Goal: Task Accomplishment & Management: Manage account settings

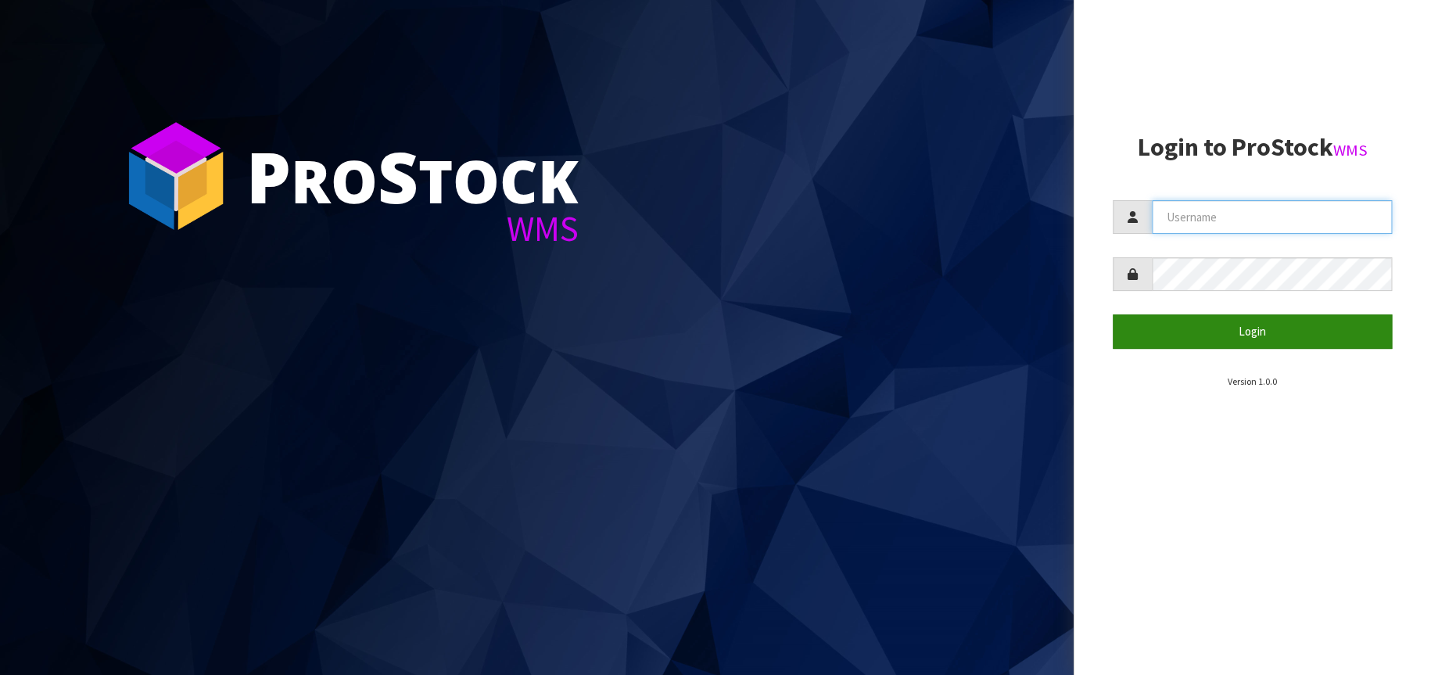
type input "[EMAIL_ADDRESS][DOMAIN_NAME]"
click at [1262, 334] on button "Login" at bounding box center [1252, 331] width 280 height 34
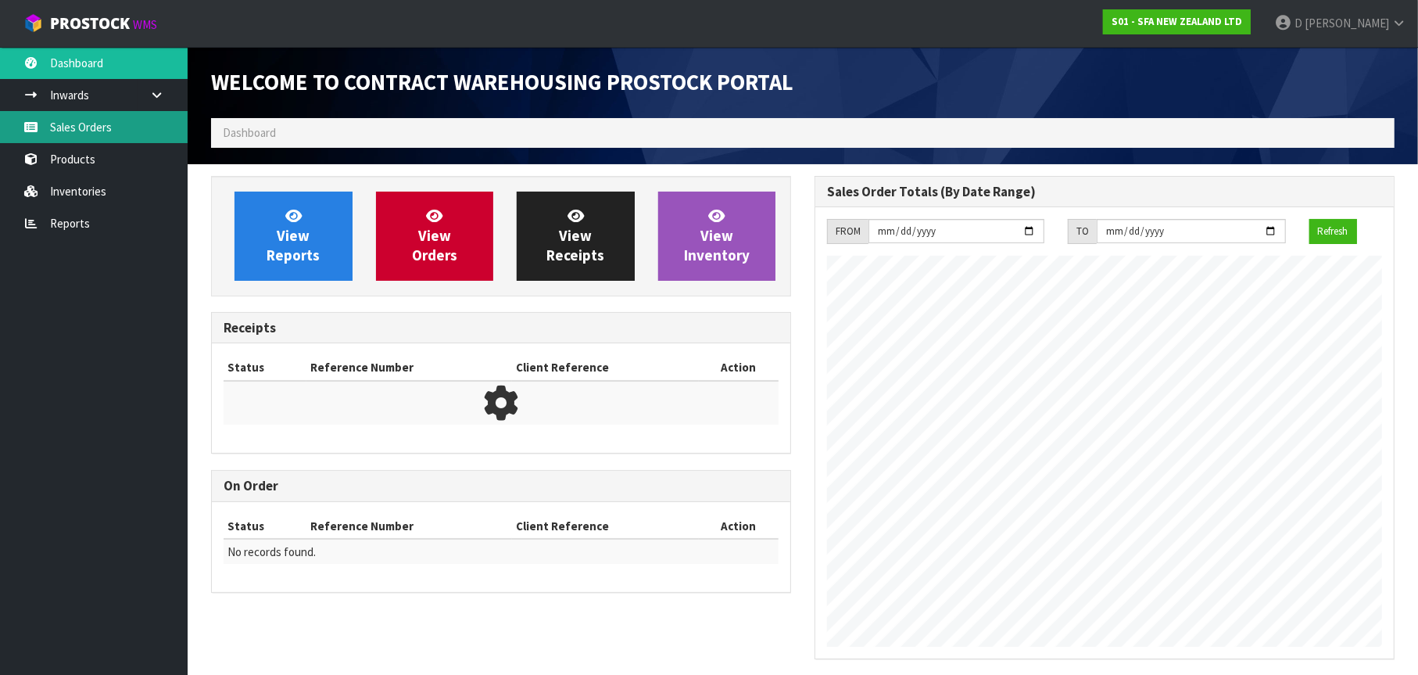
scroll to position [866, 603]
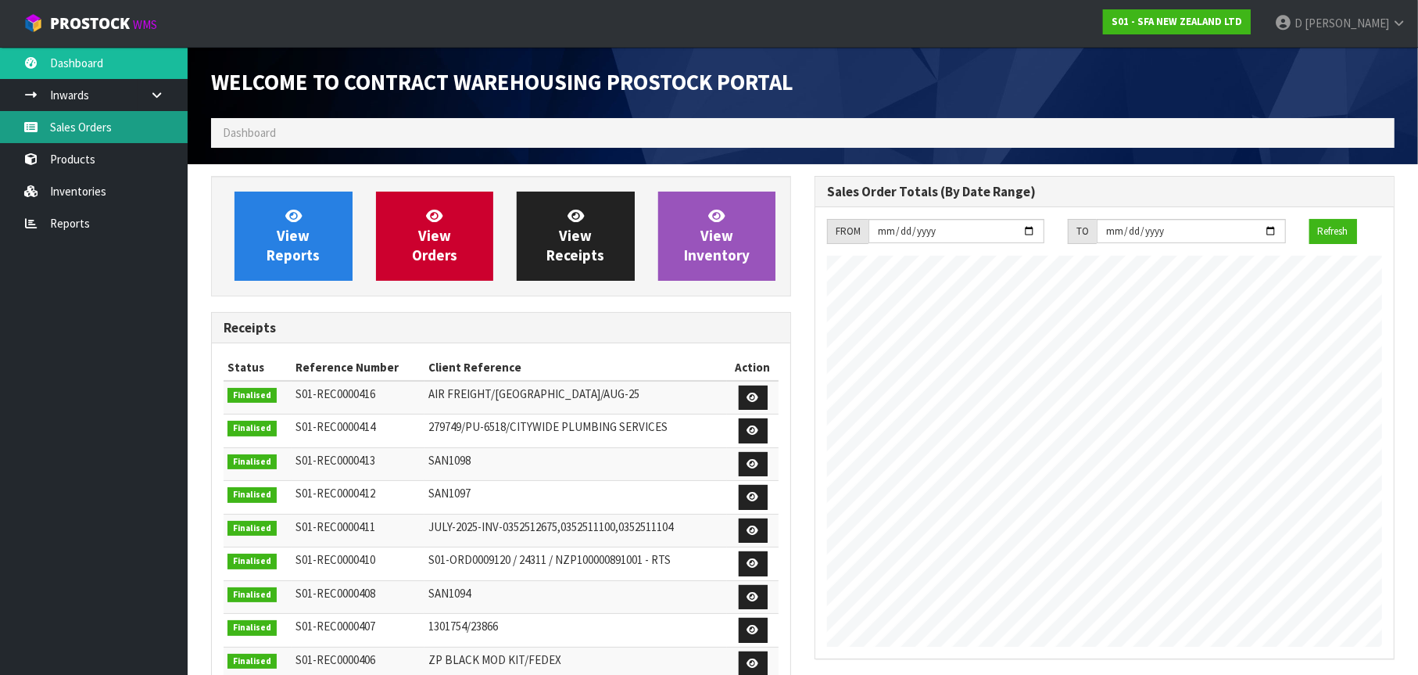
click at [131, 131] on link "Sales Orders" at bounding box center [94, 127] width 188 height 32
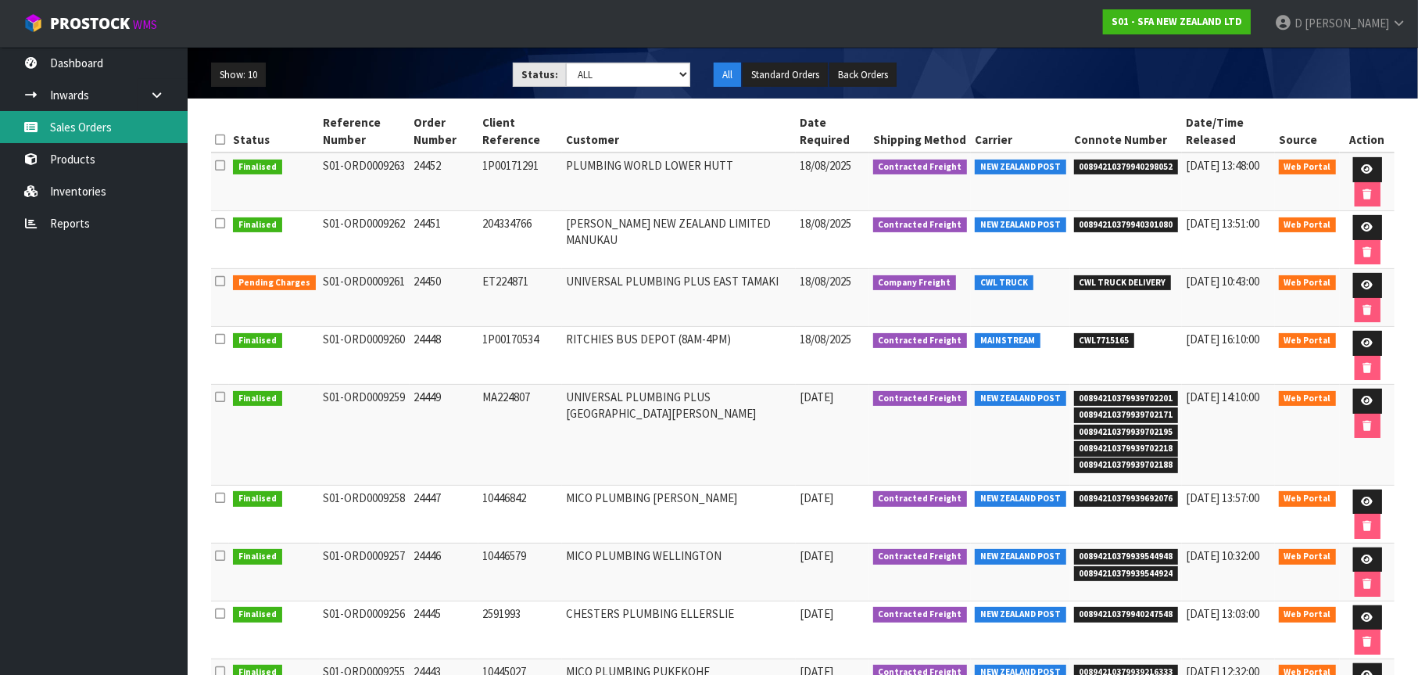
scroll to position [235, 0]
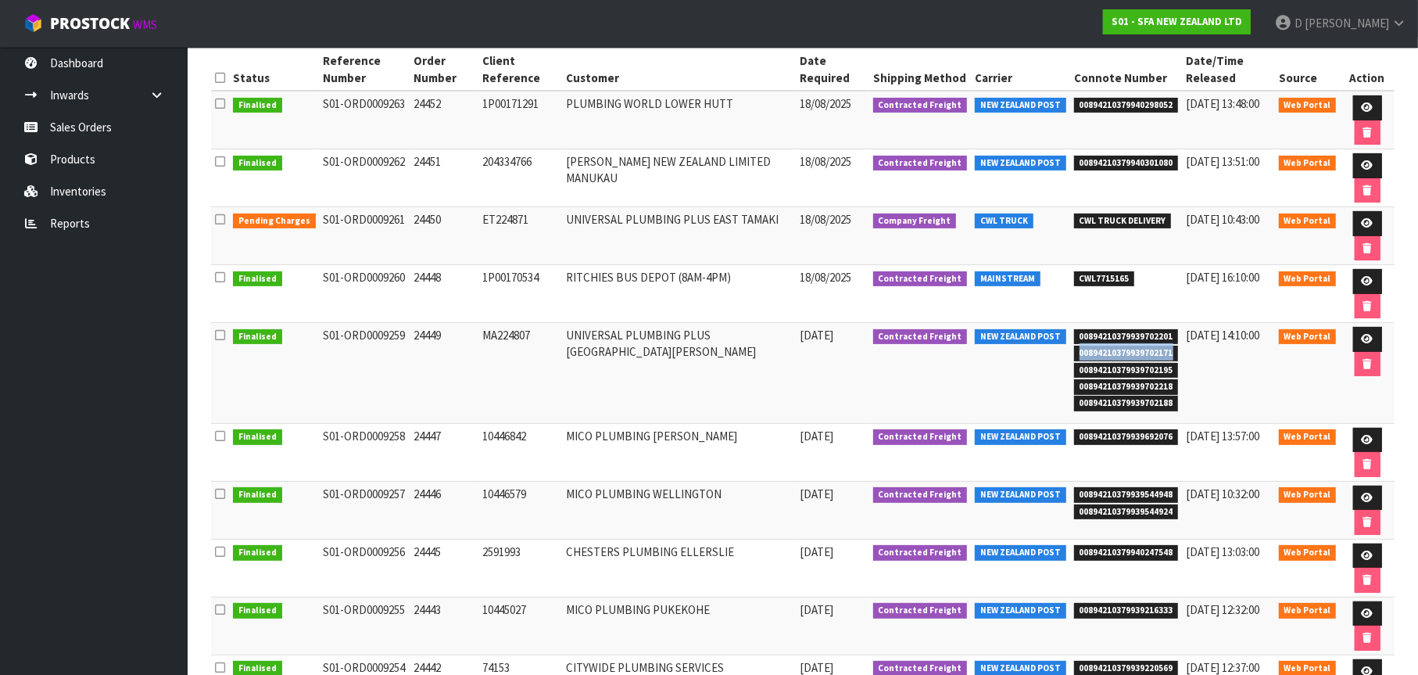
drag, startPoint x: 1062, startPoint y: 351, endPoint x: 1161, endPoint y: 354, distance: 98.5
click at [1161, 354] on span "00894210379939702171" at bounding box center [1126, 354] width 105 height 16
copy span "00894210379939702171"
drag, startPoint x: 1063, startPoint y: 369, endPoint x: 1162, endPoint y: 371, distance: 99.3
click at [1162, 371] on span "00894210379939702195" at bounding box center [1126, 371] width 105 height 16
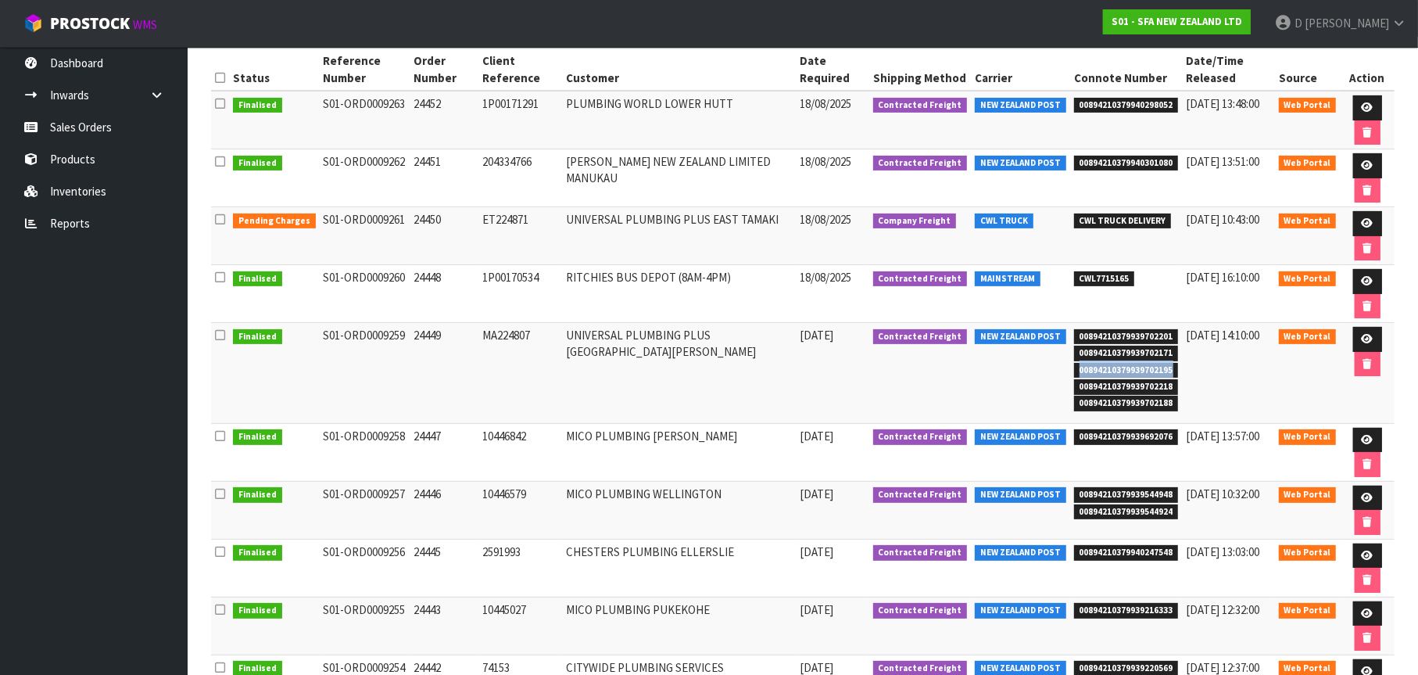
copy span "00894210379939702195"
click at [1074, 352] on span "00894210379939702171" at bounding box center [1126, 354] width 105 height 16
